Goal: Information Seeking & Learning: Check status

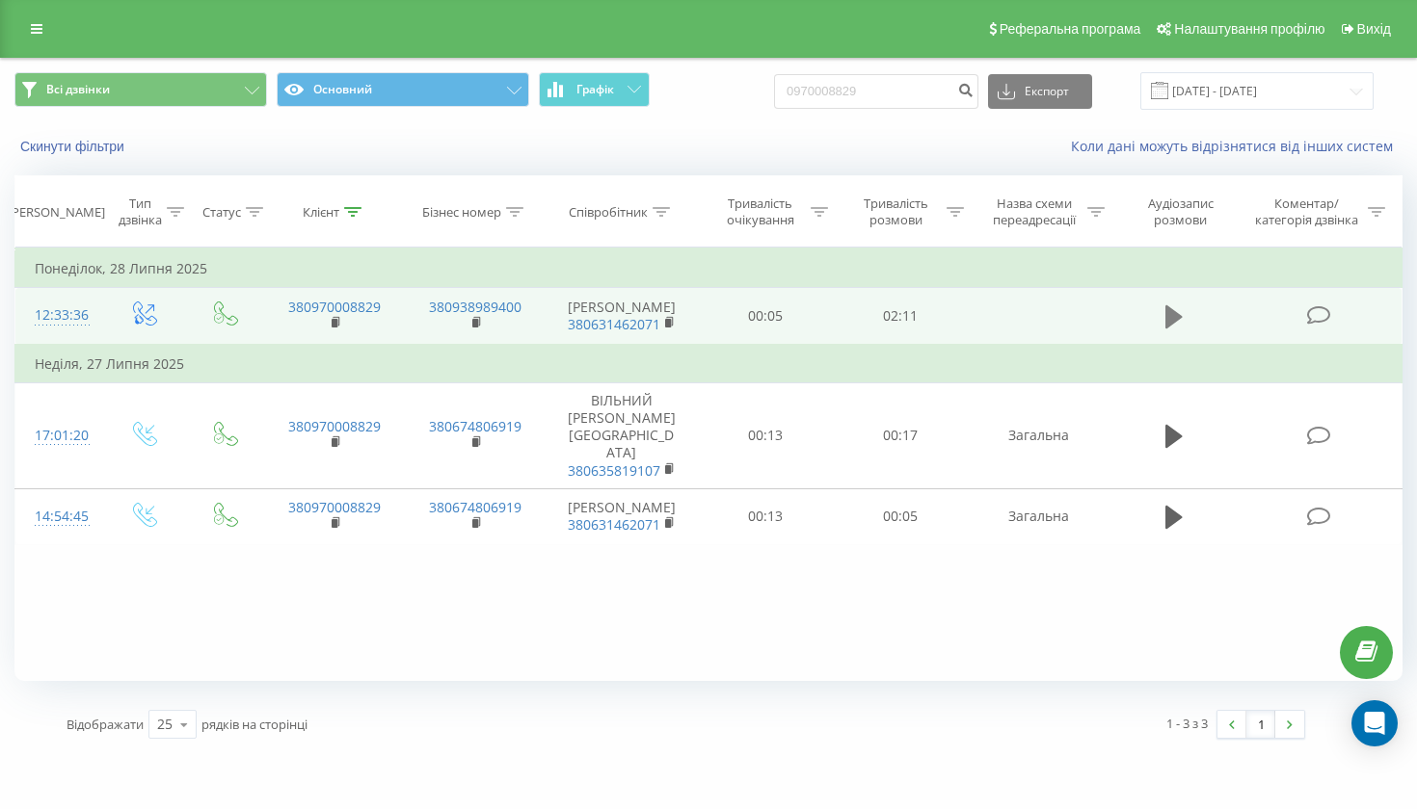
click at [1159, 316] on button at bounding box center [1173, 317] width 29 height 29
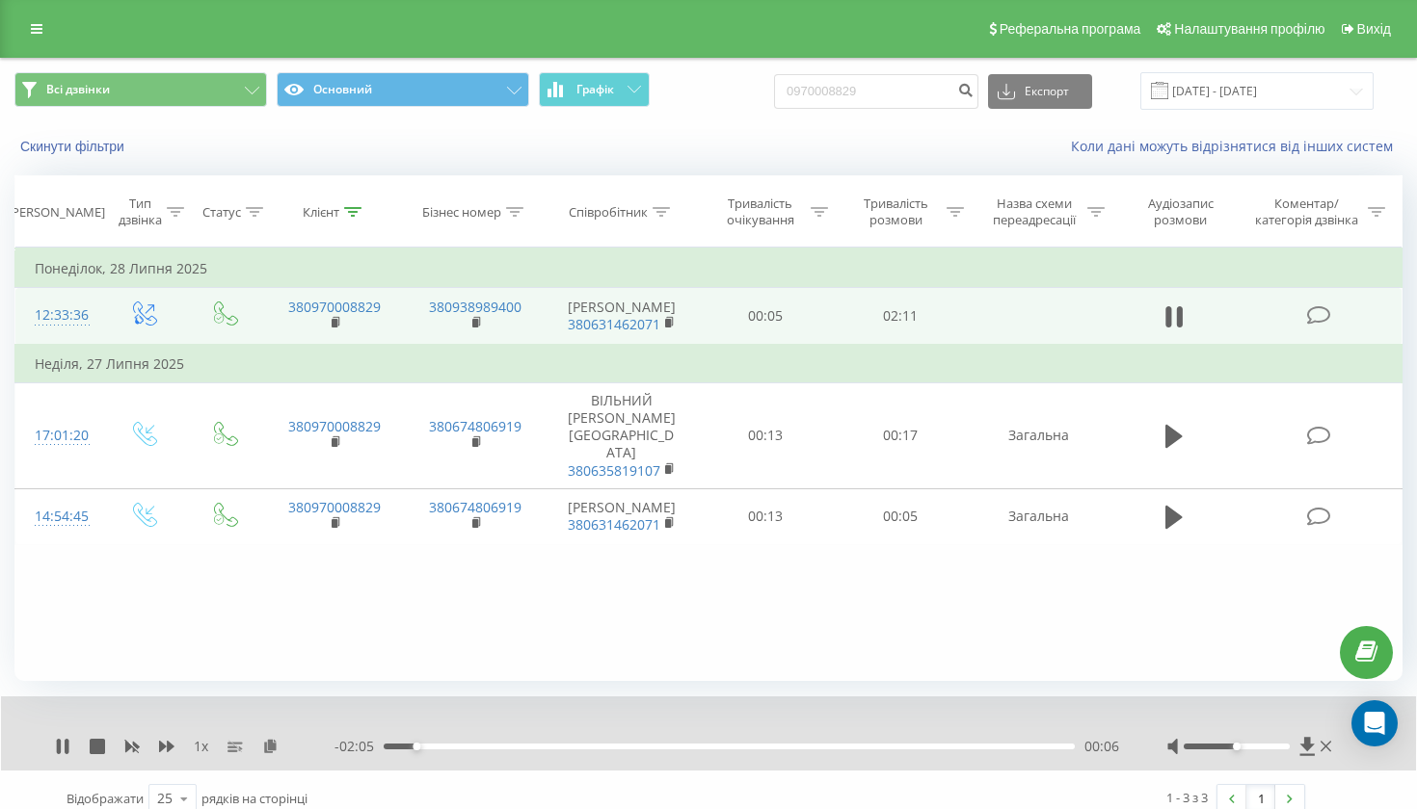
click at [1261, 750] on div at bounding box center [1236, 747] width 106 height 6
click at [1286, 750] on div at bounding box center [1236, 747] width 106 height 6
click at [913, 97] on input "0970008829" at bounding box center [876, 91] width 204 height 35
paste input "69771924"
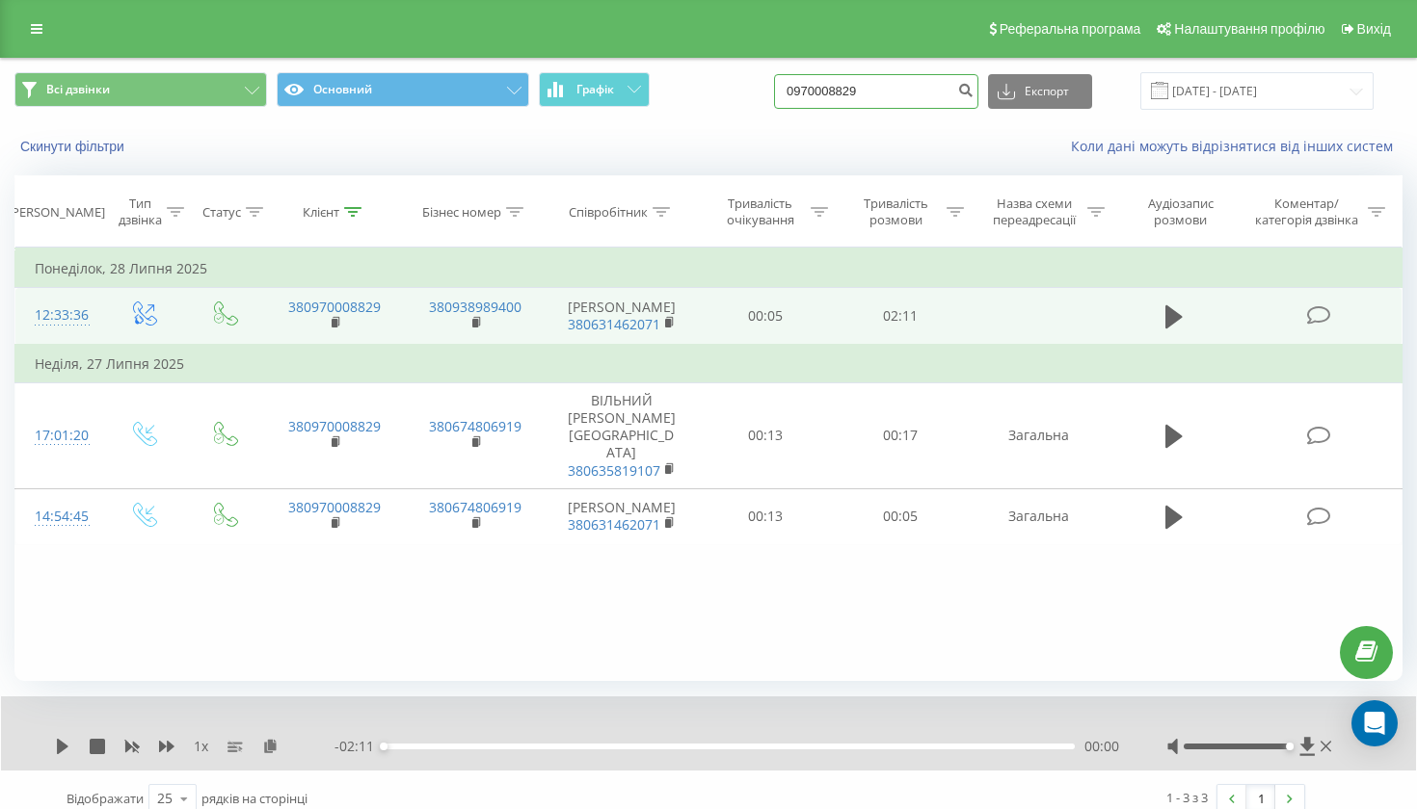
type input "0969771924"
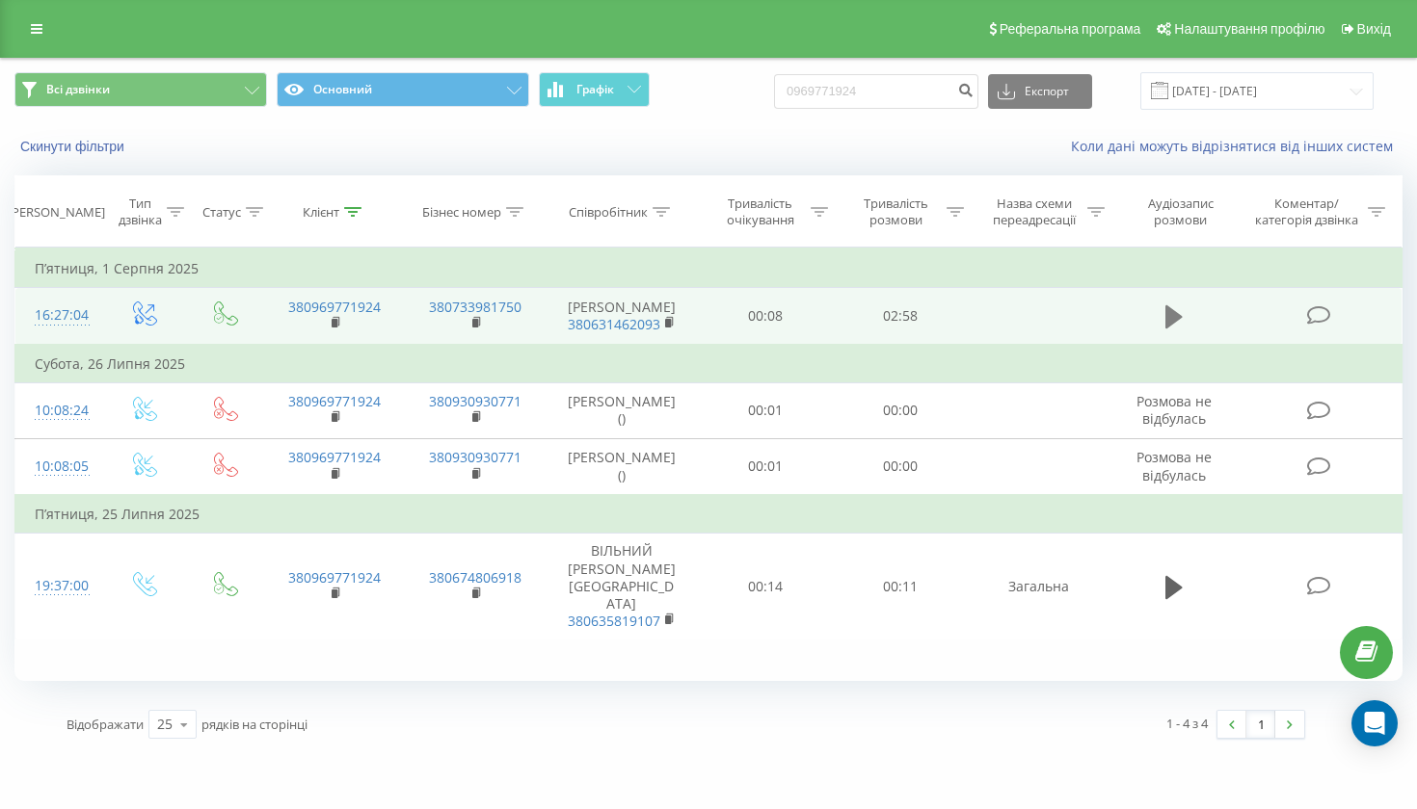
click at [1162, 331] on button at bounding box center [1173, 317] width 29 height 29
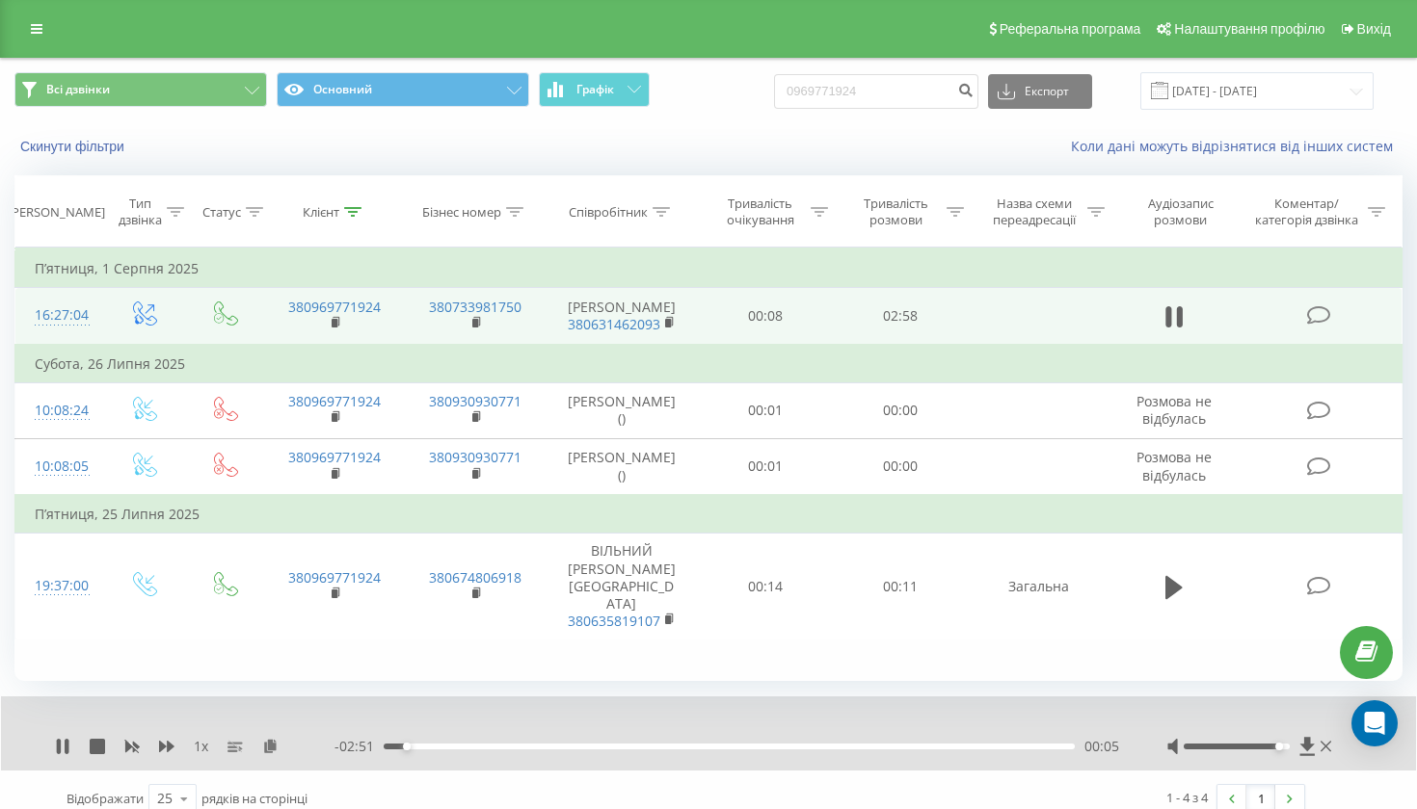
click at [1278, 750] on div at bounding box center [1236, 747] width 106 height 6
drag, startPoint x: 1279, startPoint y: 763, endPoint x: 1299, endPoint y: 766, distance: 20.4
click at [1299, 756] on div at bounding box center [1251, 746] width 169 height 19
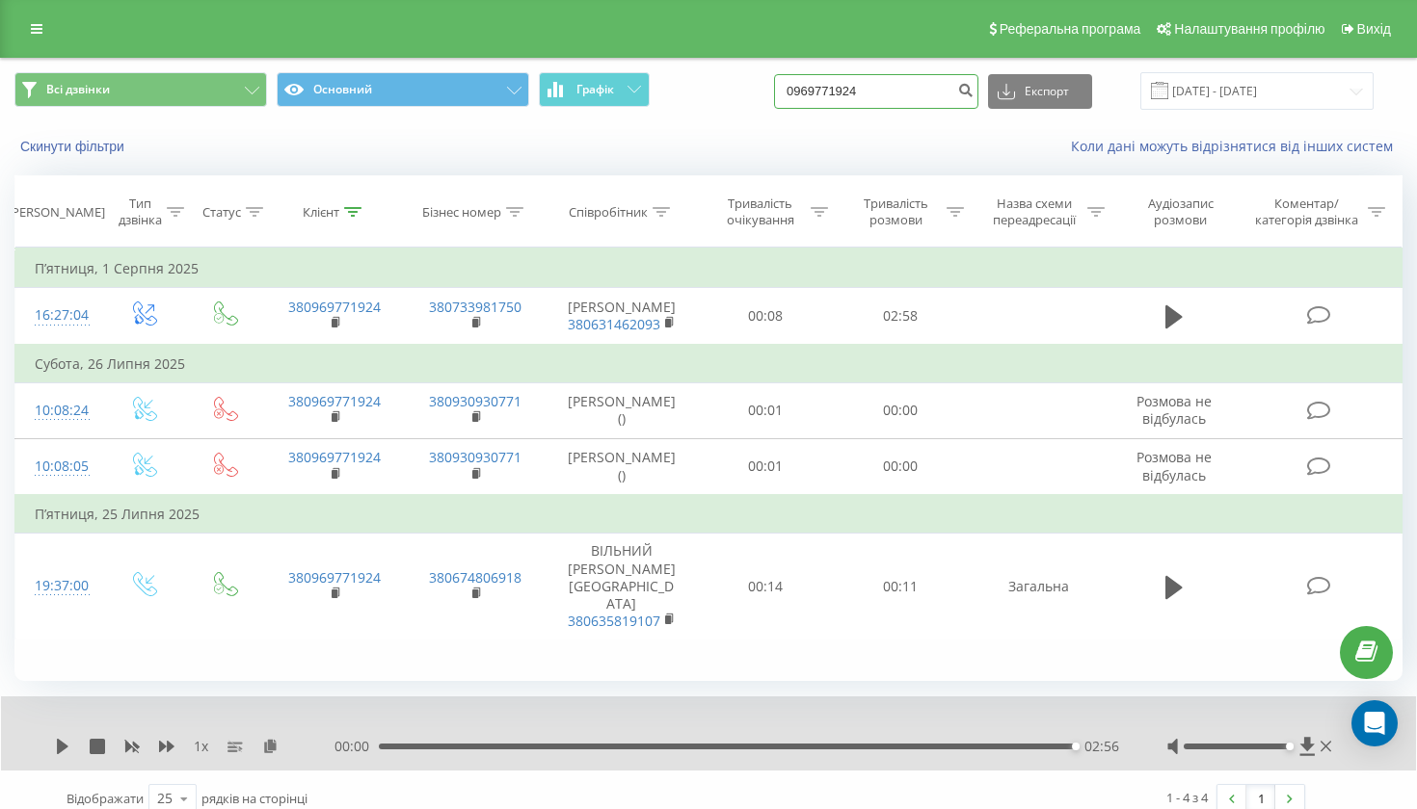
click at [910, 109] on input "0969771924" at bounding box center [876, 91] width 204 height 35
paste input "72695971"
type input "0972695971"
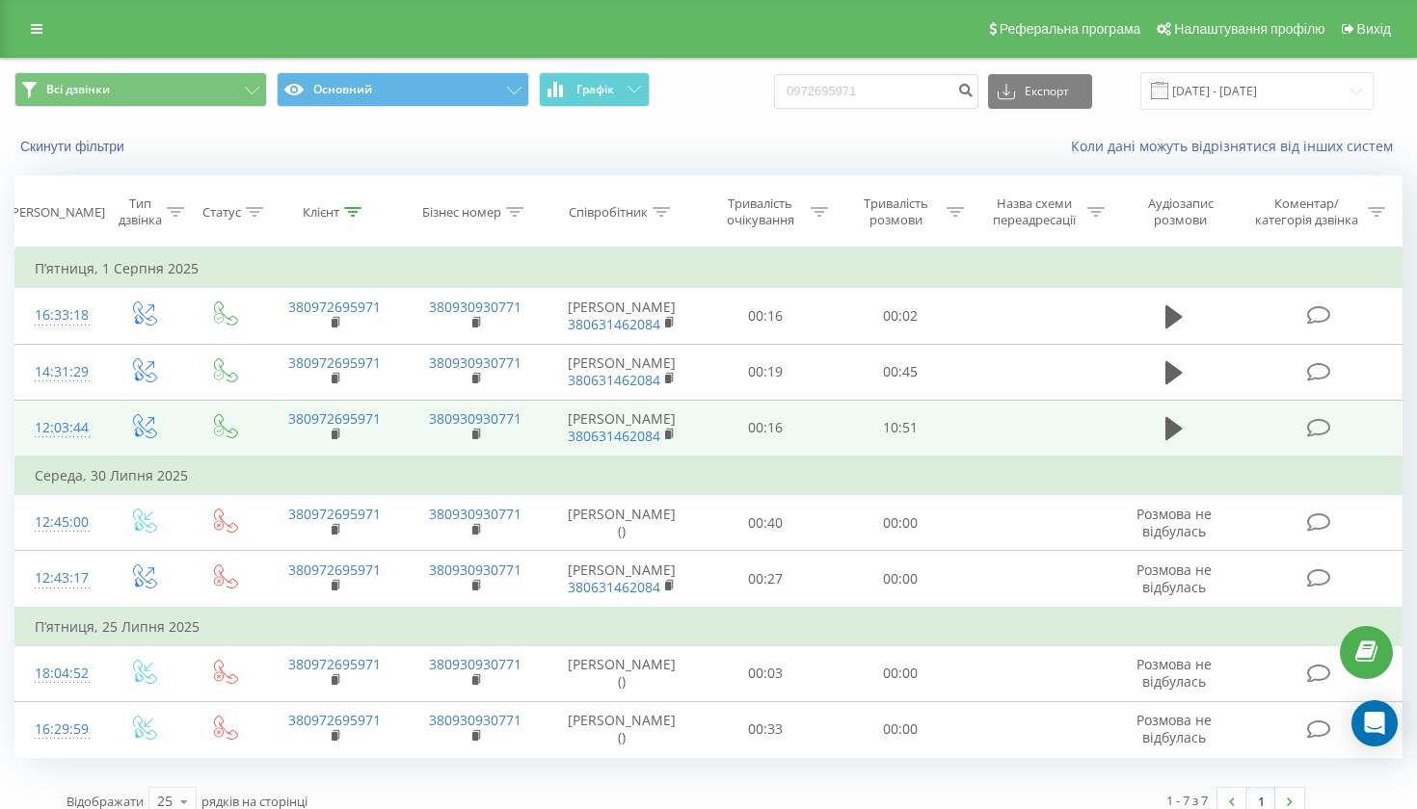
click at [1157, 457] on td at bounding box center [1174, 428] width 130 height 57
click at [1177, 442] on icon at bounding box center [1173, 428] width 17 height 27
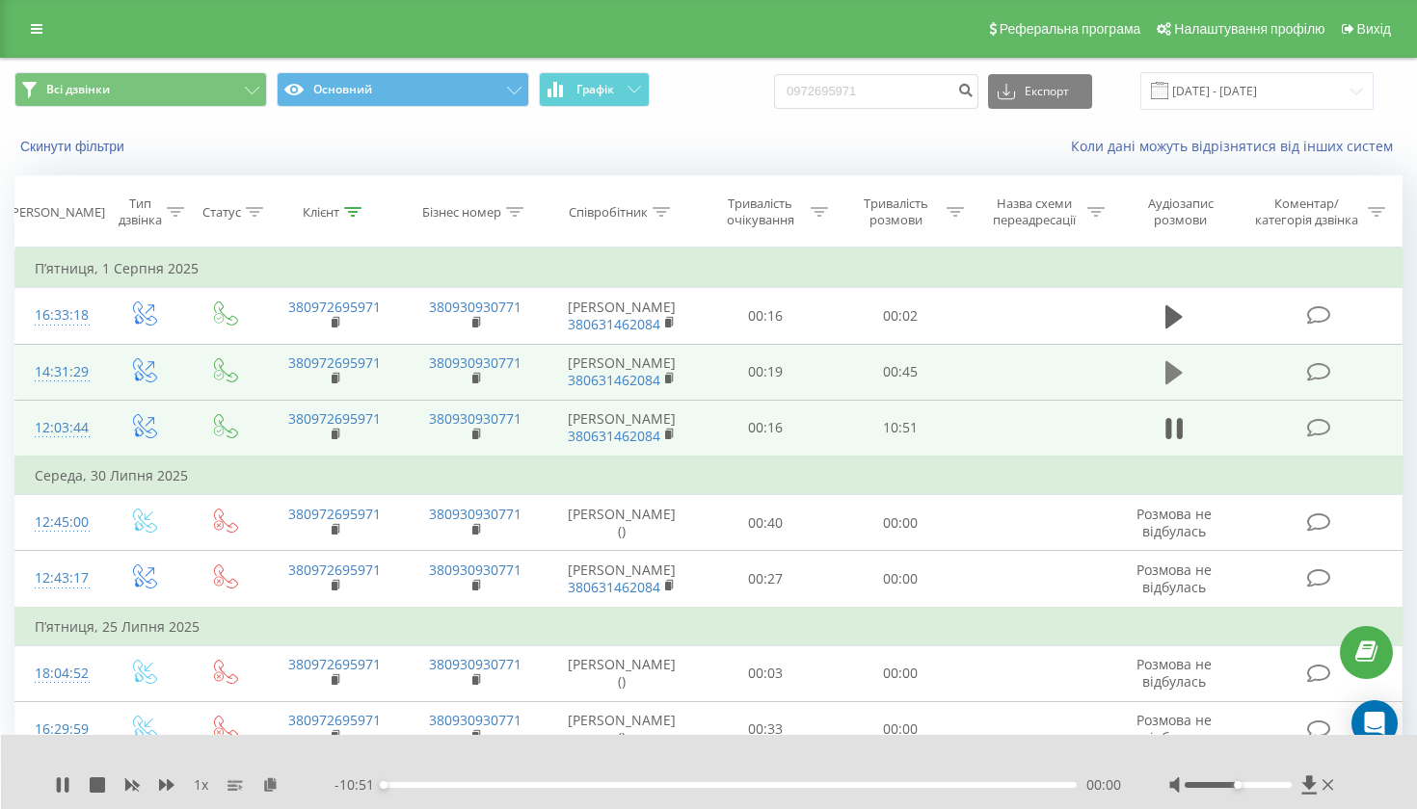
click at [1177, 384] on icon at bounding box center [1173, 372] width 17 height 23
click at [1262, 789] on div at bounding box center [1253, 785] width 169 height 19
click at [1259, 785] on div at bounding box center [1237, 785] width 106 height 6
click at [1285, 785] on div at bounding box center [1237, 785] width 106 height 6
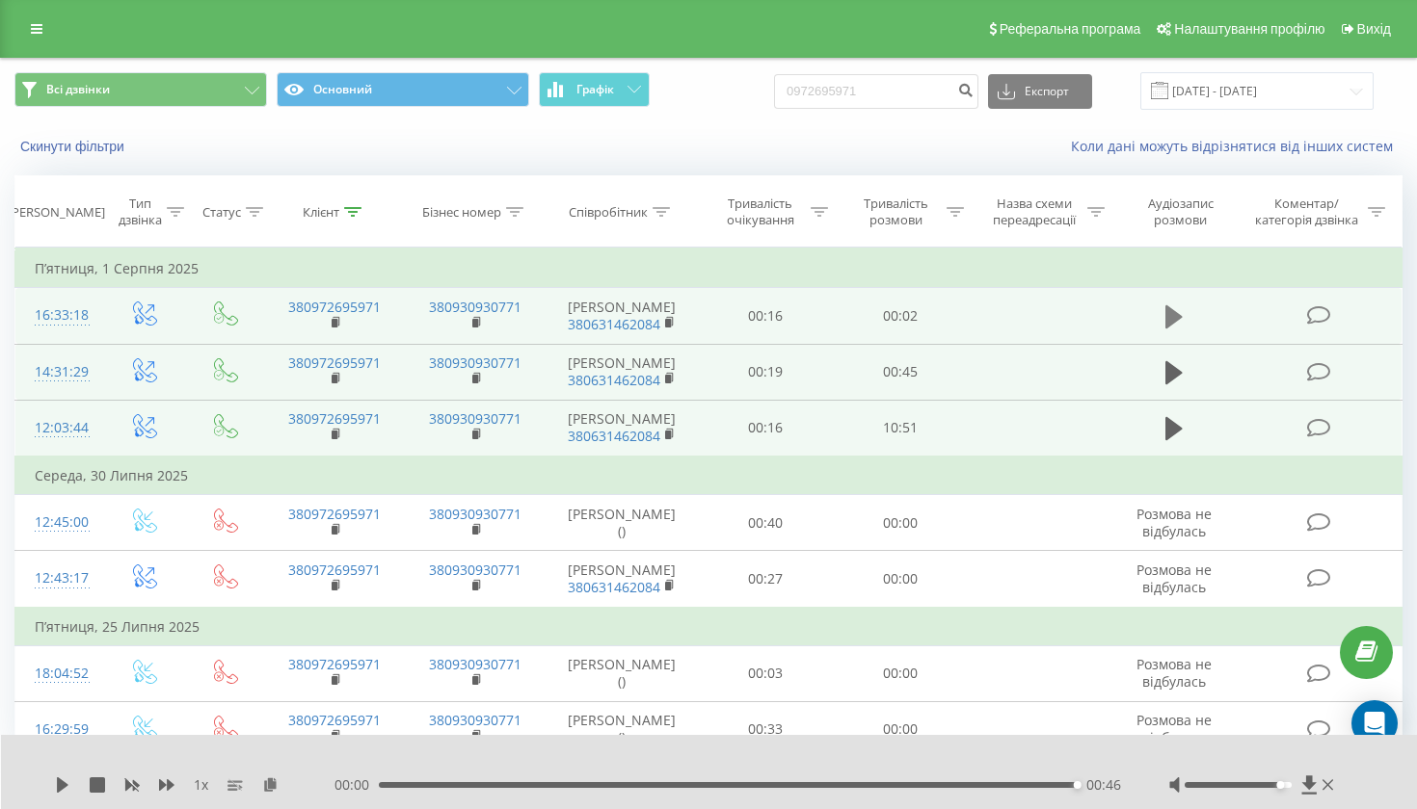
click at [1180, 331] on icon at bounding box center [1173, 317] width 17 height 27
click at [936, 107] on input "0972695971" at bounding box center [876, 91] width 204 height 35
paste input "671010093"
type input "0671010093"
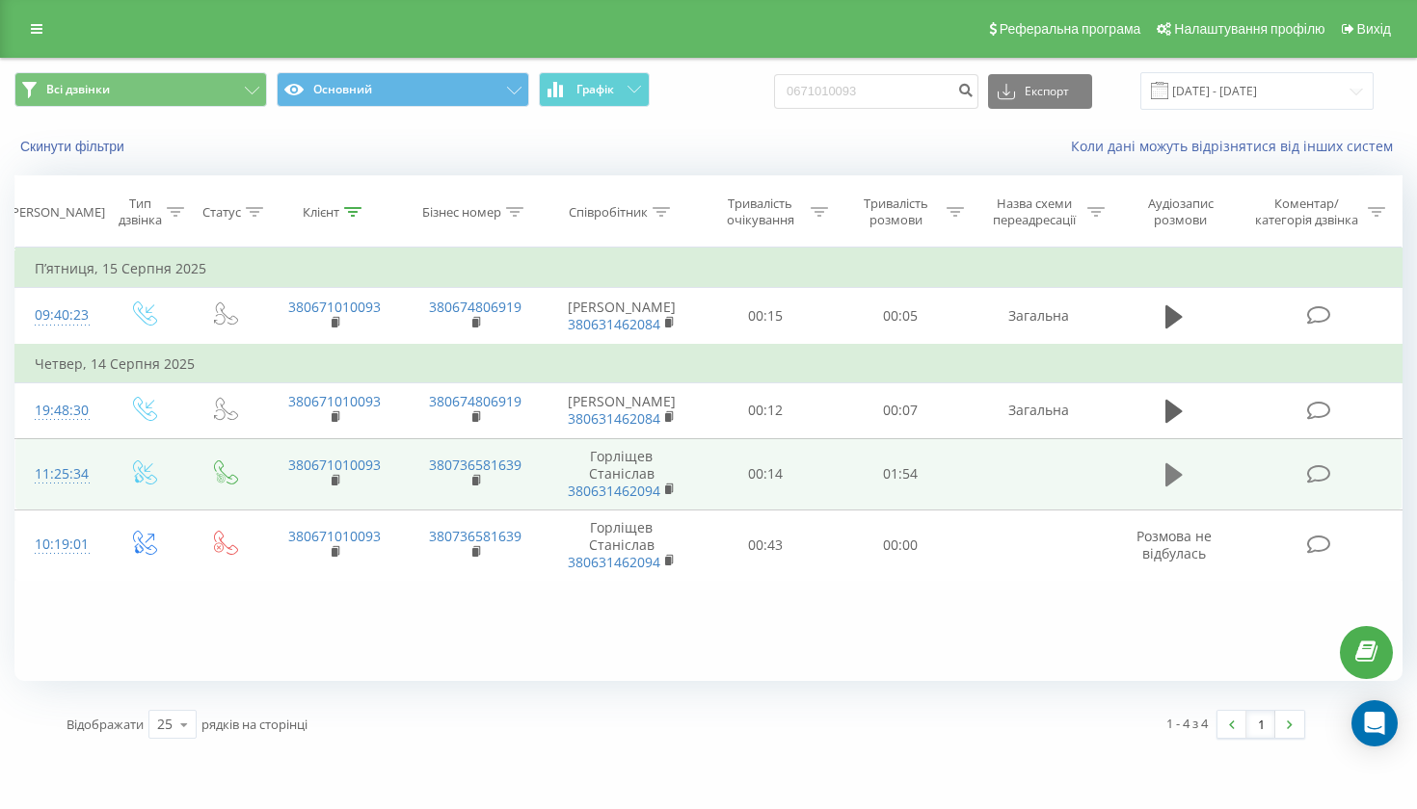
click at [1169, 487] on icon at bounding box center [1173, 475] width 17 height 23
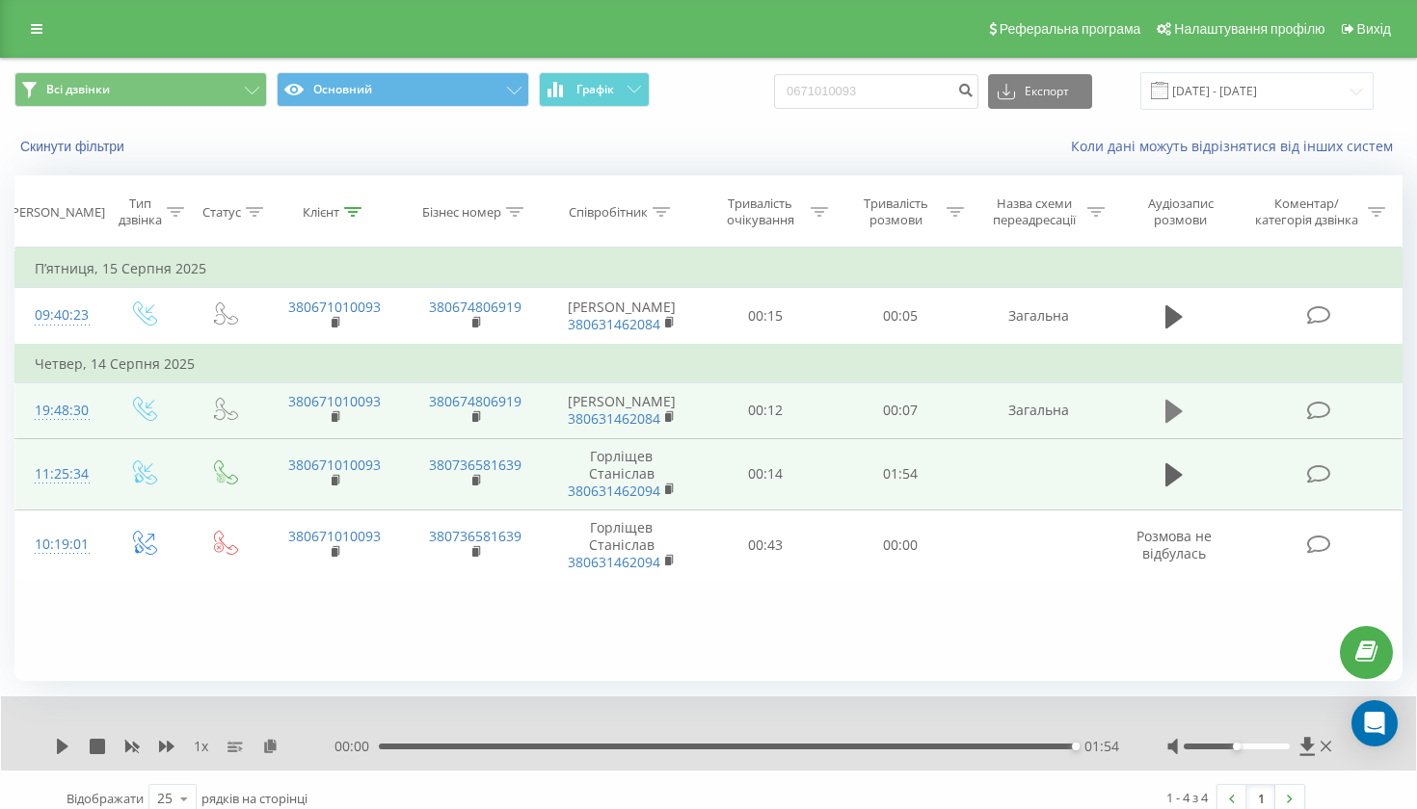
click at [1174, 423] on icon at bounding box center [1173, 411] width 17 height 23
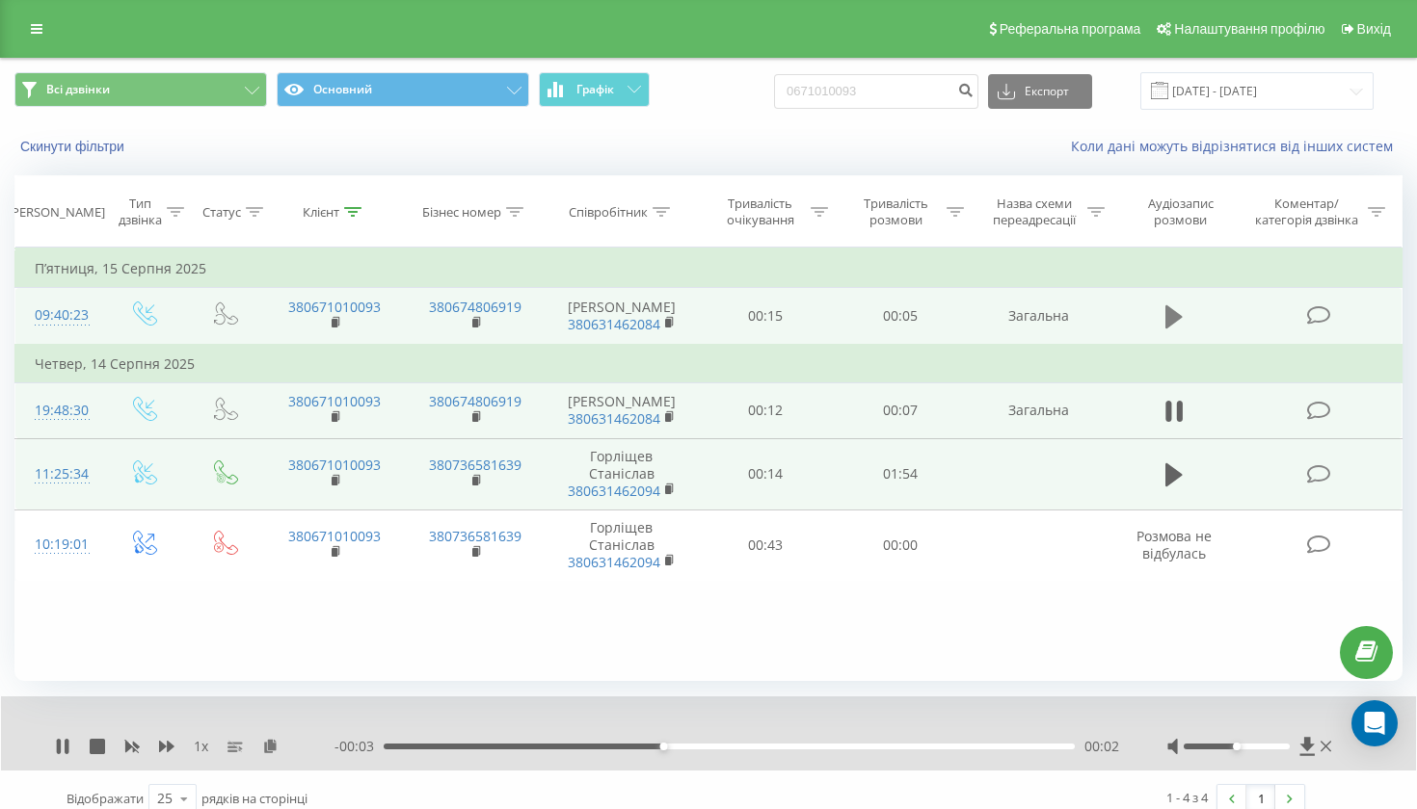
click at [1165, 331] on icon at bounding box center [1173, 317] width 17 height 27
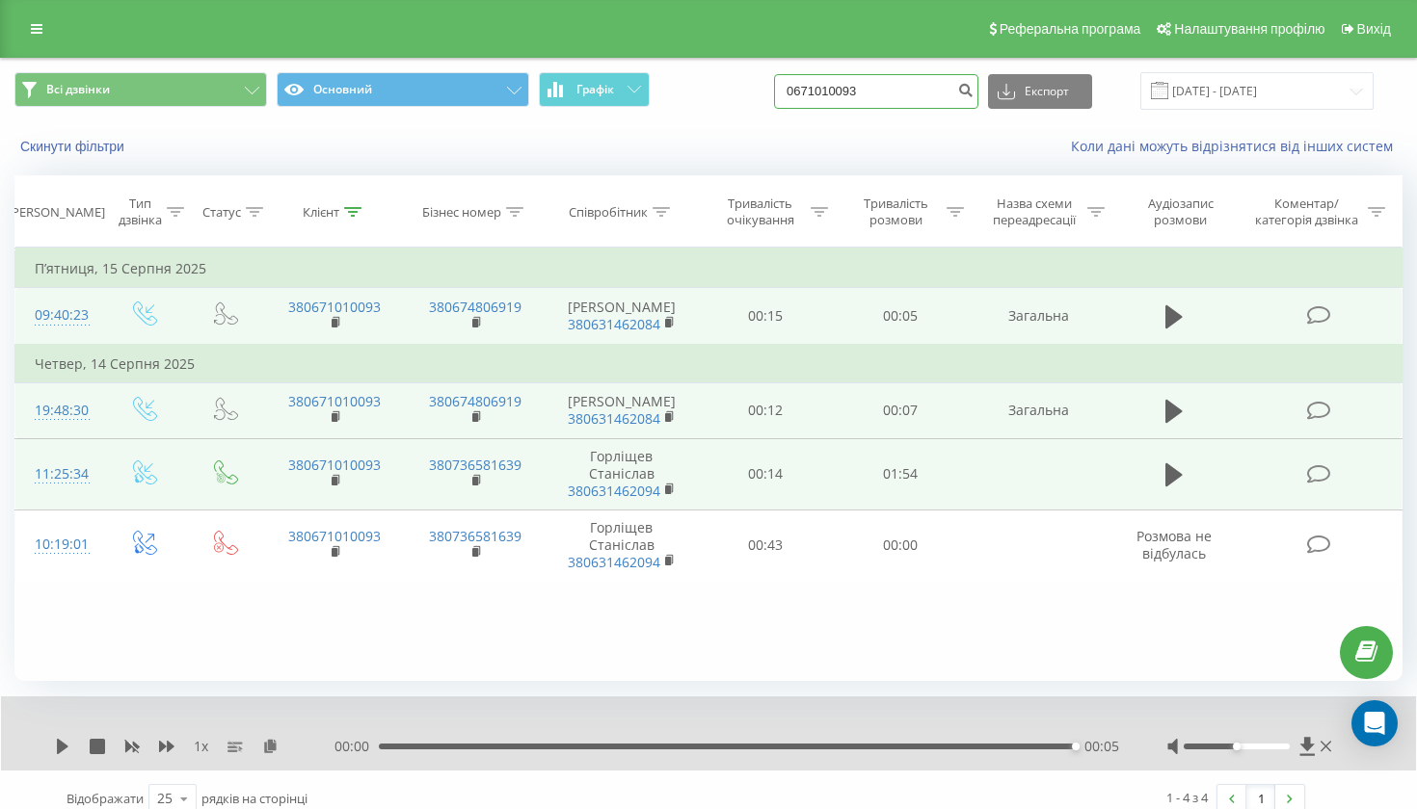
click at [901, 109] on input "0671010093" at bounding box center [876, 91] width 204 height 35
paste input "994548474"
type input "0994548474"
